Goal: Complete application form

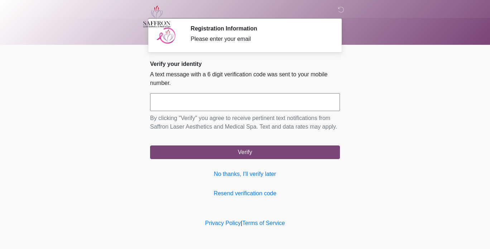
click at [271, 103] on input "text" at bounding box center [245, 102] width 190 height 18
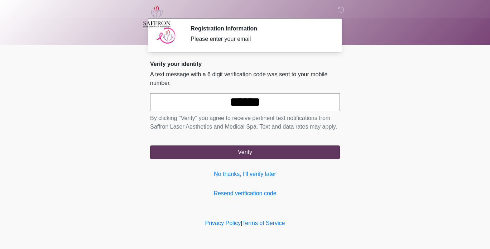
type input "******"
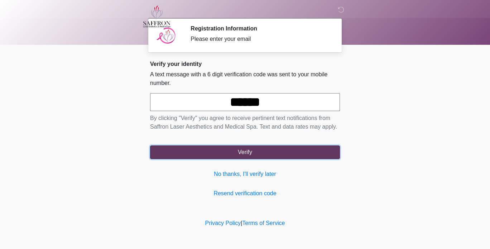
click at [265, 151] on button "Verify" at bounding box center [245, 152] width 190 height 14
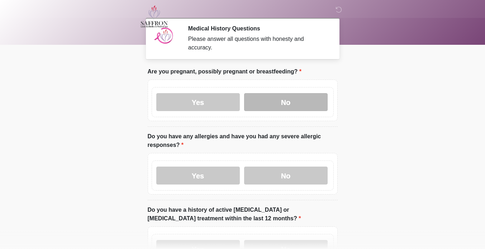
click at [281, 97] on label "No" at bounding box center [285, 102] width 83 height 18
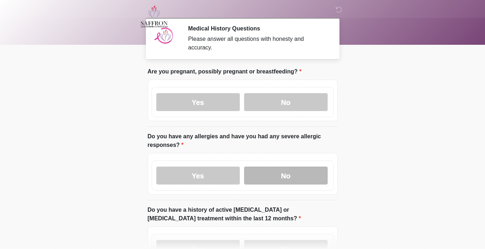
click at [285, 172] on label "No" at bounding box center [285, 176] width 83 height 18
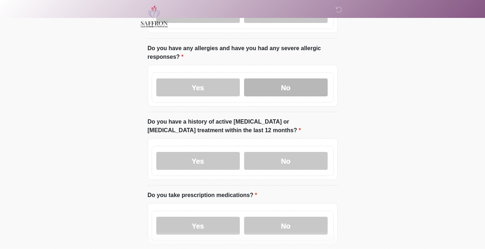
scroll to position [88, 0]
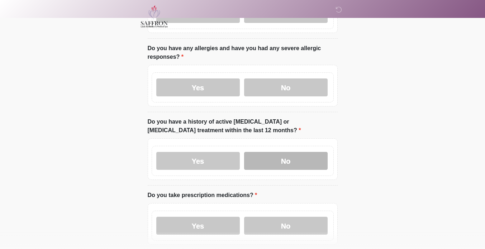
click at [290, 153] on label "No" at bounding box center [285, 161] width 83 height 18
click at [108, 161] on html "‎ ‎ ‎ Medical History Questions Please answer all questions with honesty and ac…" at bounding box center [242, 36] width 485 height 249
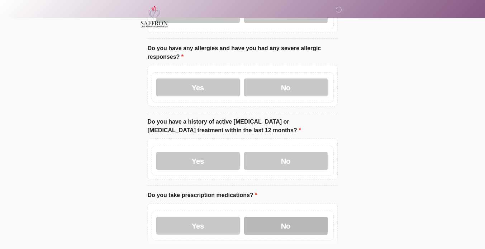
click at [287, 217] on label "No" at bounding box center [285, 226] width 83 height 18
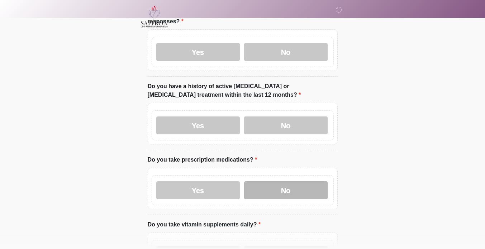
scroll to position [179, 0]
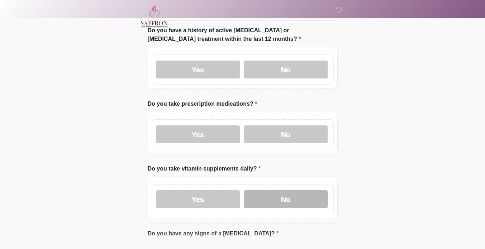
click at [287, 190] on label "No" at bounding box center [285, 199] width 83 height 18
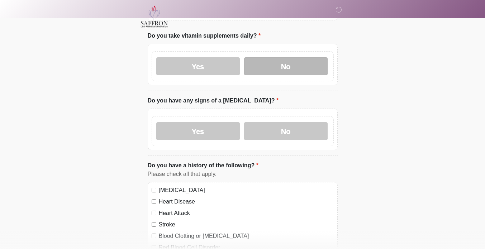
scroll to position [312, 0]
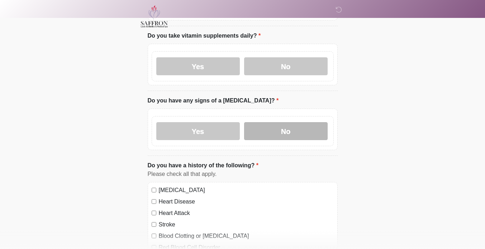
click at [276, 122] on label "No" at bounding box center [285, 131] width 83 height 18
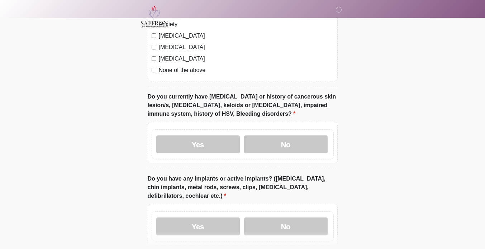
scroll to position [558, 0]
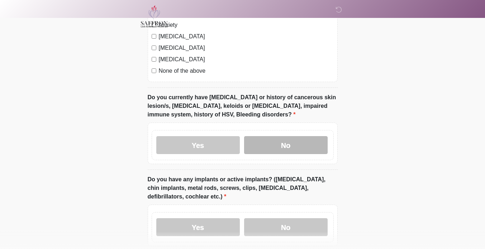
click at [265, 140] on label "No" at bounding box center [285, 145] width 83 height 18
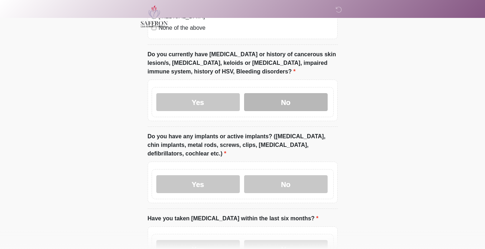
scroll to position [615, 0]
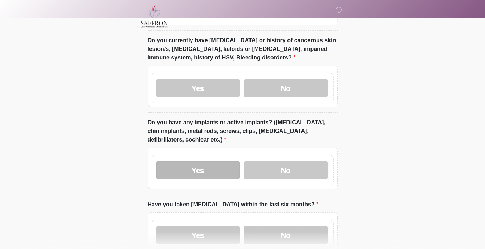
click at [177, 167] on label "Yes" at bounding box center [197, 170] width 83 height 18
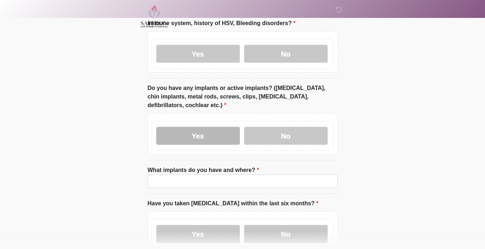
scroll to position [670, 0]
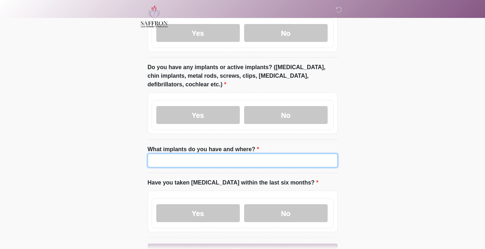
click at [169, 154] on input "What implants do you have and where?" at bounding box center [243, 161] width 190 height 14
type input "*"
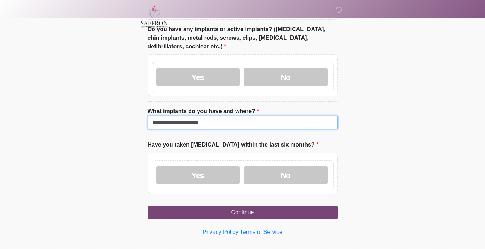
scroll to position [708, 0]
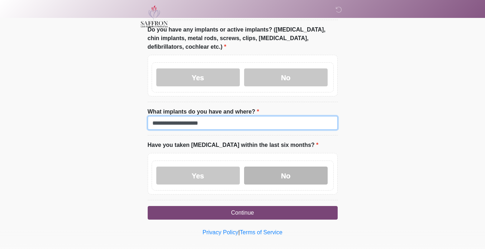
type input "**********"
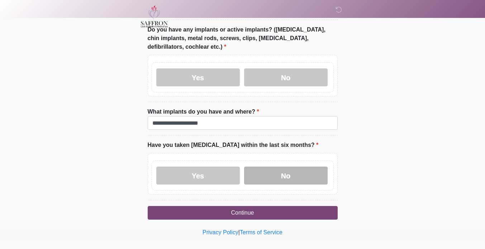
click at [279, 167] on label "No" at bounding box center [285, 176] width 83 height 18
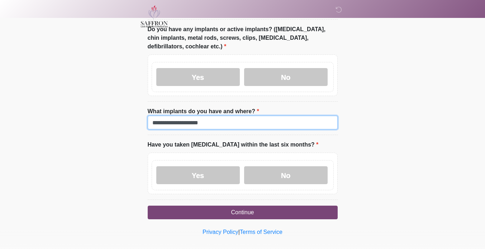
click at [217, 116] on input "**********" at bounding box center [243, 123] width 190 height 14
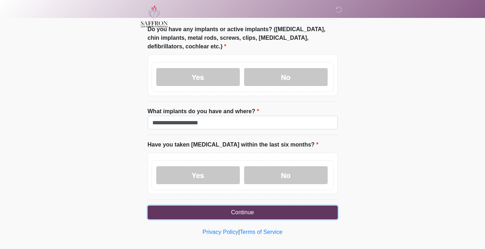
click at [206, 210] on button "Continue" at bounding box center [243, 213] width 190 height 14
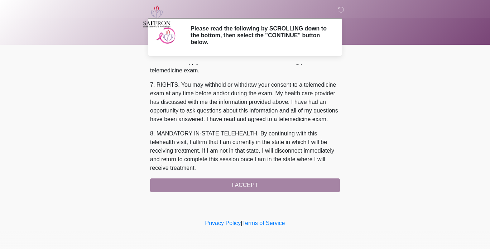
scroll to position [318, 0]
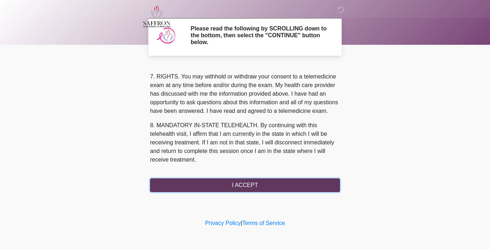
click at [191, 184] on button "I ACCEPT" at bounding box center [245, 185] width 190 height 14
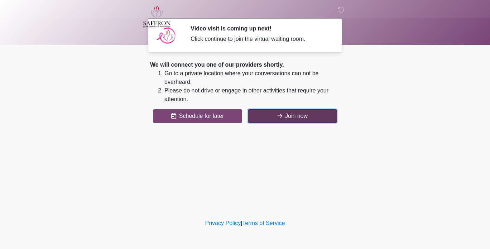
click at [281, 117] on icon at bounding box center [279, 116] width 5 height 6
